Goal: Task Accomplishment & Management: Manage account settings

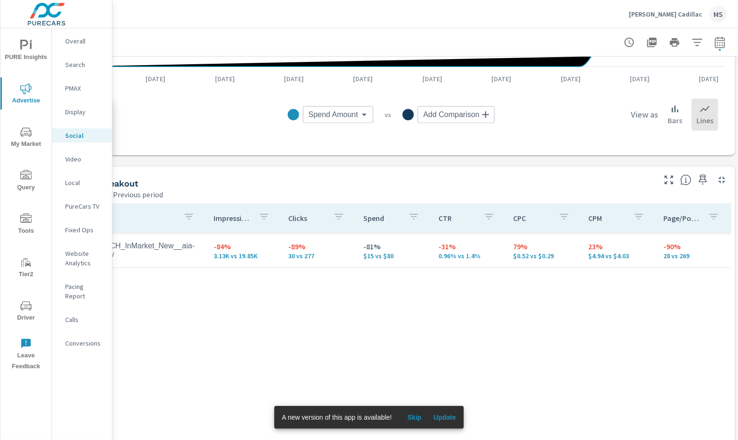
scroll to position [300, 73]
click at [716, 41] on icon "button" at bounding box center [717, 42] width 11 height 11
select select "Month to date"
select select "Previous period"
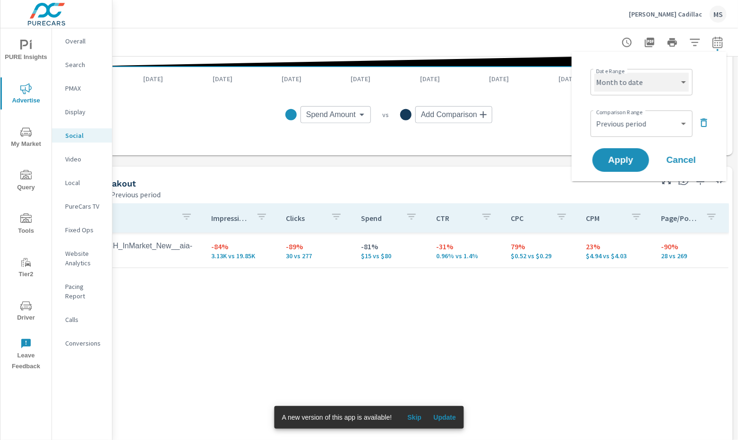
click at [632, 81] on select "Custom Yesterday Last week Last 7 days Last 14 days Last 30 days Last 45 days L…" at bounding box center [641, 82] width 95 height 19
click at [721, 17] on div "MS" at bounding box center [718, 14] width 17 height 17
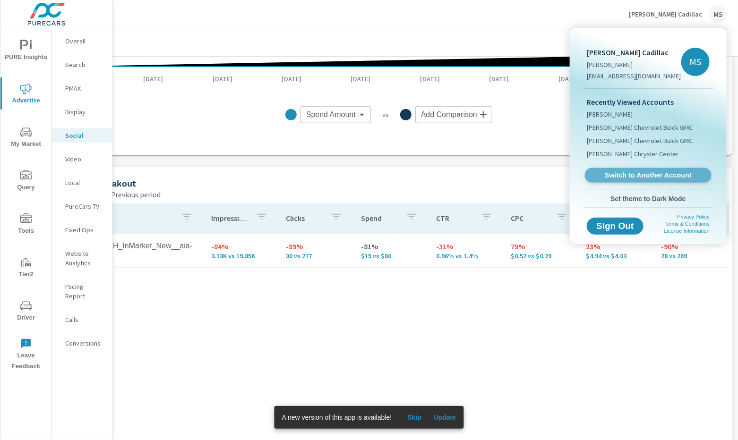
click at [634, 173] on span "Switch to Another Account" at bounding box center [648, 175] width 116 height 9
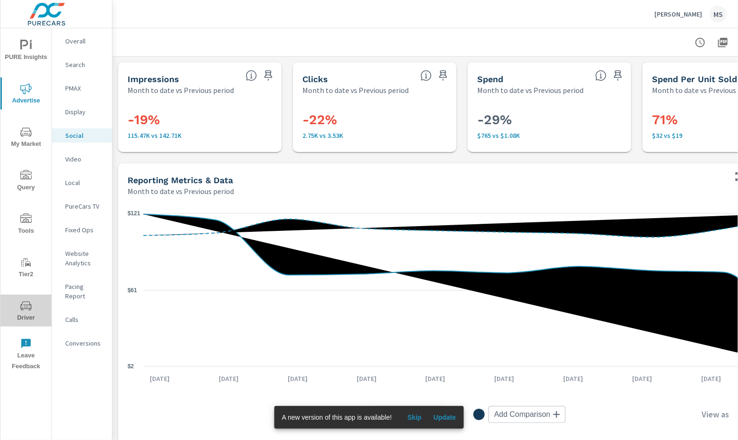
click at [33, 303] on span "Driver" at bounding box center [25, 312] width 45 height 23
